Goal: Task Accomplishment & Management: Manage account settings

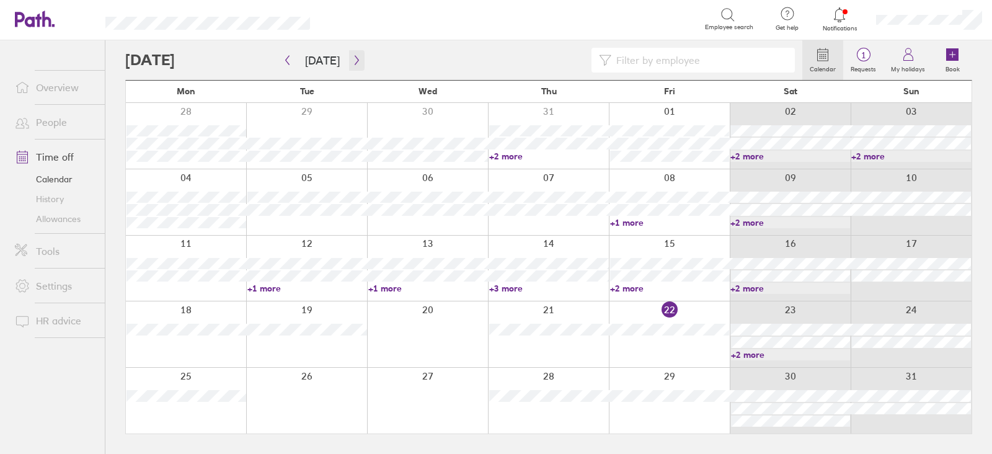
click at [352, 57] on icon "button" at bounding box center [356, 60] width 9 height 10
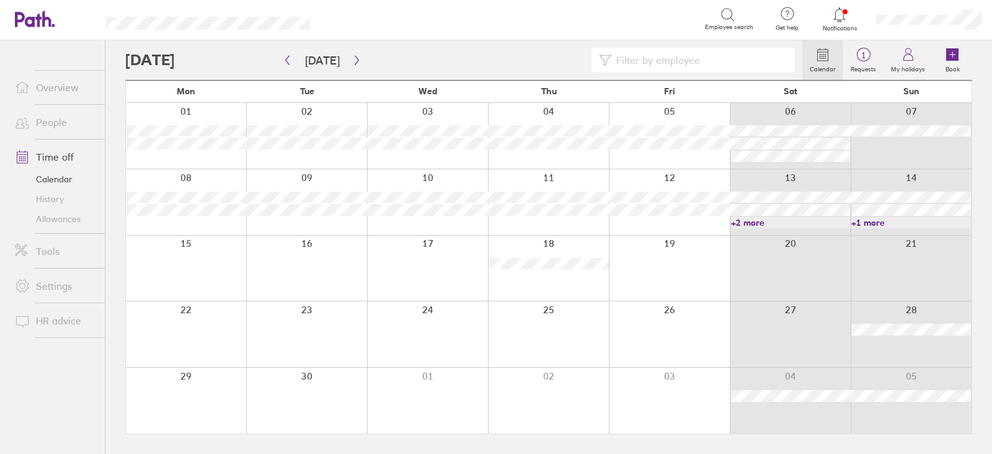
click at [778, 221] on link "+2 more" at bounding box center [791, 222] width 120 height 11
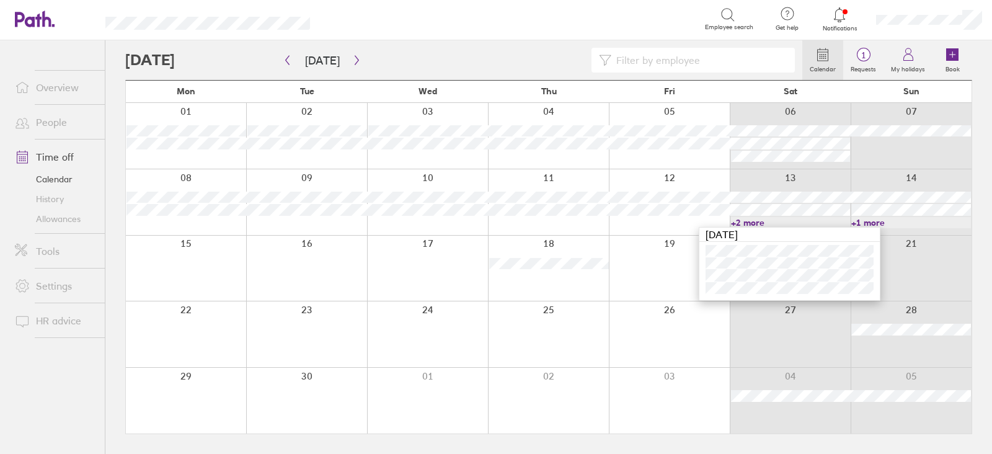
click at [899, 223] on link "+1 more" at bounding box center [911, 222] width 120 height 11
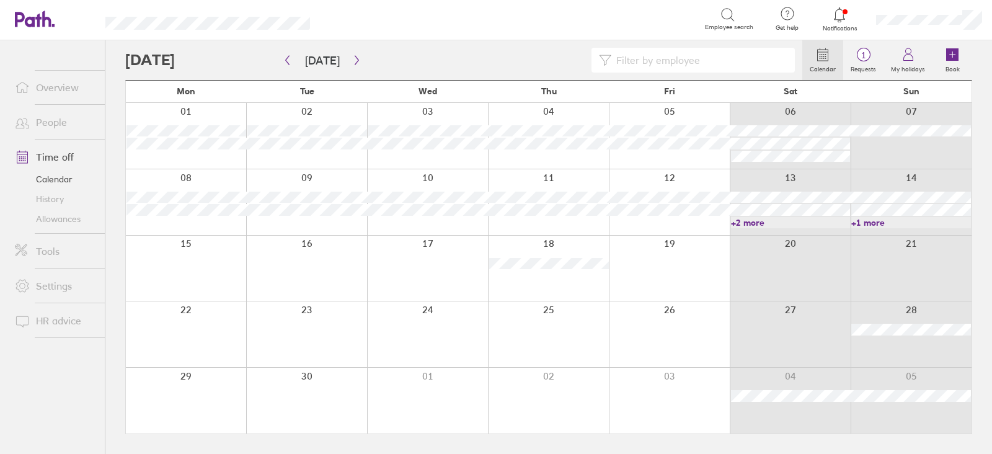
click at [896, 227] on div at bounding box center [910, 202] width 121 height 66
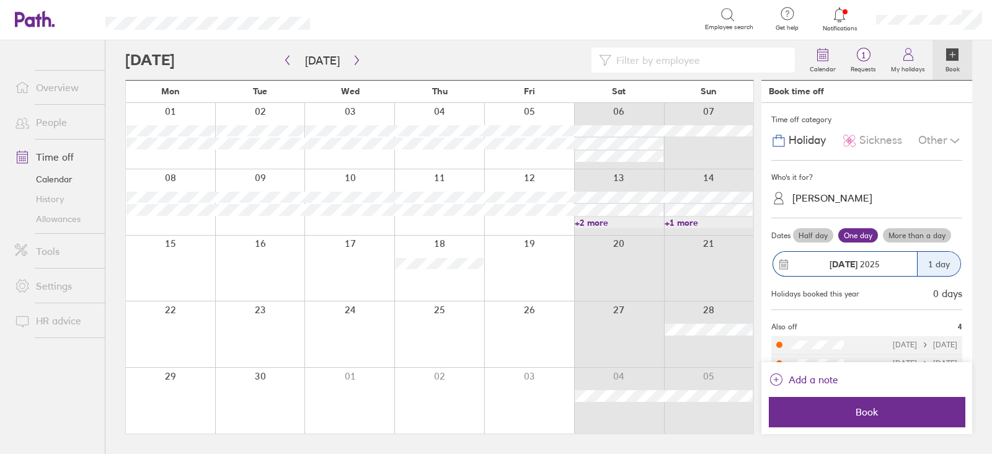
click at [711, 219] on link "+1 more" at bounding box center [708, 222] width 89 height 11
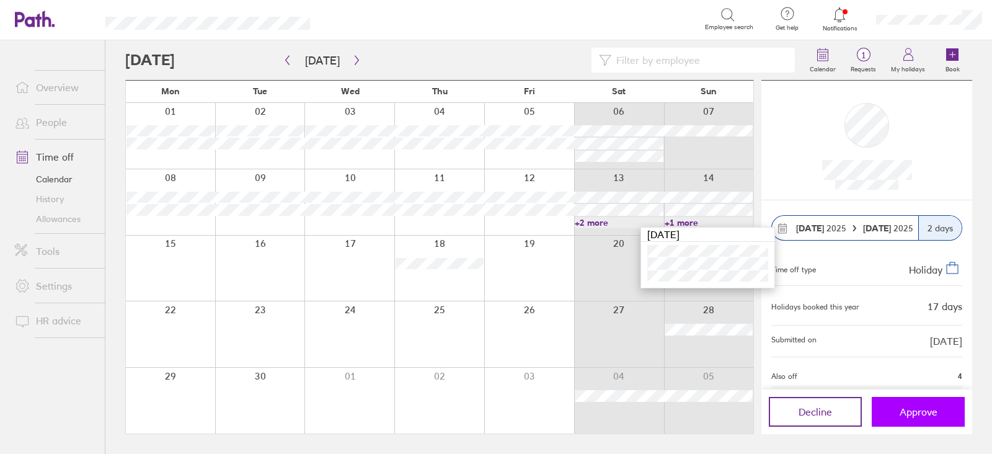
click at [939, 418] on button "Approve" at bounding box center [917, 412] width 93 height 30
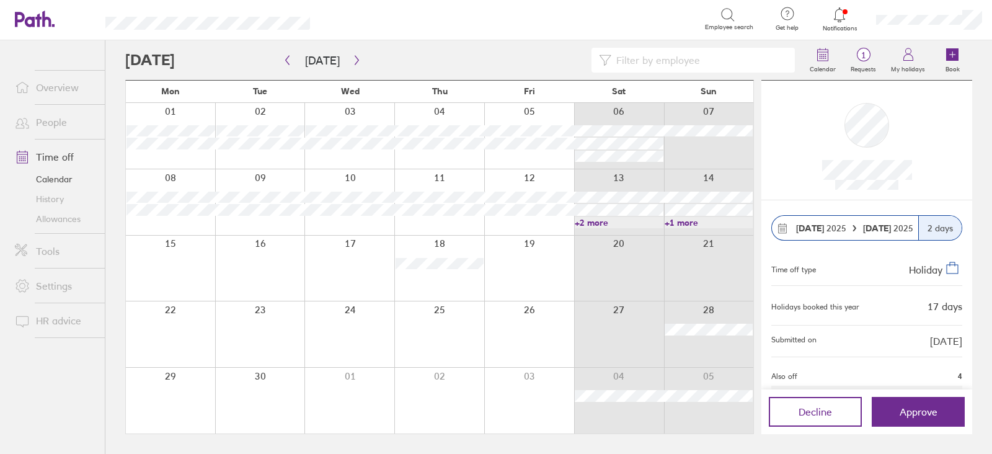
click at [604, 220] on link "+2 more" at bounding box center [619, 222] width 89 height 11
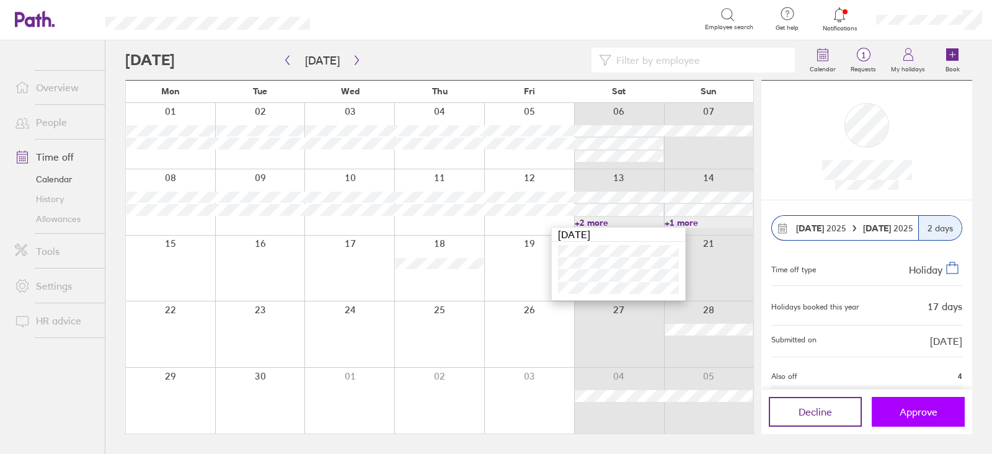
click at [910, 408] on span "Approve" at bounding box center [918, 411] width 38 height 11
